Goal: Navigation & Orientation: Understand site structure

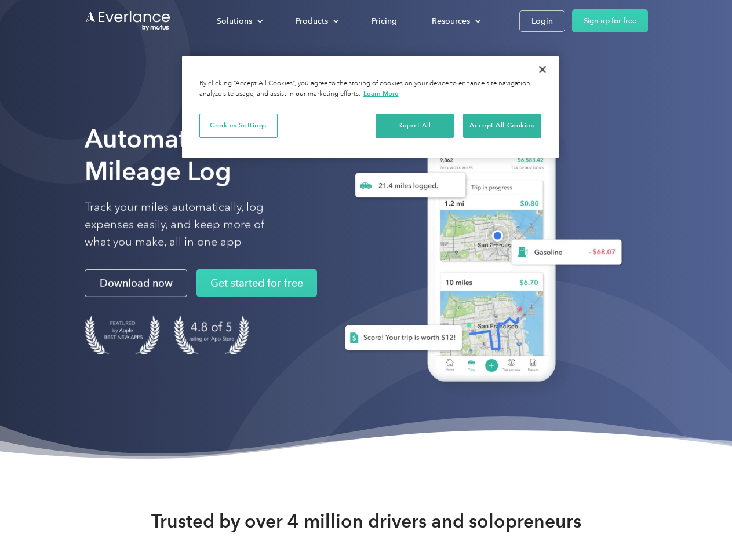
click at [239, 21] on div "Solutions" at bounding box center [234, 21] width 35 height 14
click at [316, 21] on div "Products" at bounding box center [311, 21] width 32 height 14
click at [455, 21] on div "Resources" at bounding box center [451, 21] width 38 height 14
click at [238, 125] on button "Cookies Settings" at bounding box center [238, 126] width 78 height 24
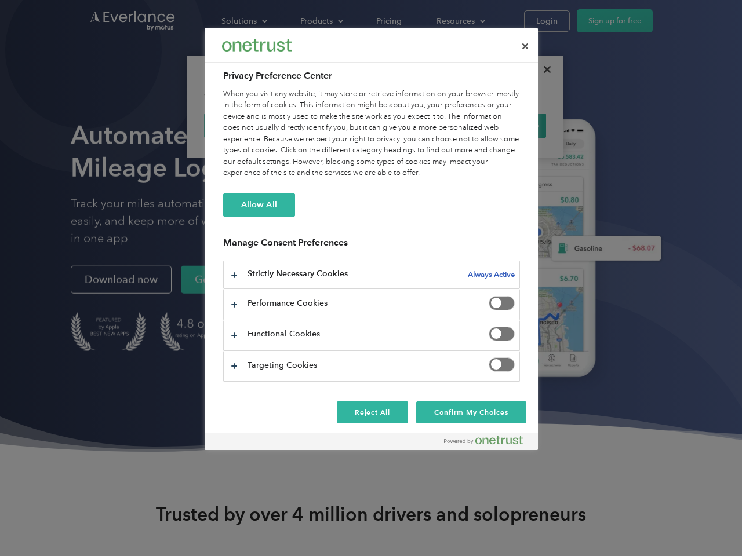
click at [415, 125] on div "When you visit any website, it may store or retrieve information on your browse…" at bounding box center [371, 134] width 297 height 90
click at [502, 125] on div "When you visit any website, it may store or retrieve information on your browse…" at bounding box center [371, 134] width 297 height 90
click at [542, 70] on div at bounding box center [371, 278] width 742 height 556
